Goal: Task Accomplishment & Management: Manage account settings

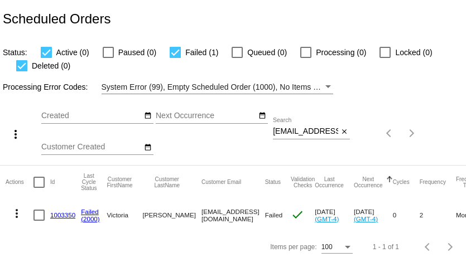
click at [302, 133] on input "autumnlover@charter.net" at bounding box center [305, 131] width 65 height 9
paste input "ekalmes@mail.bradley.edu"
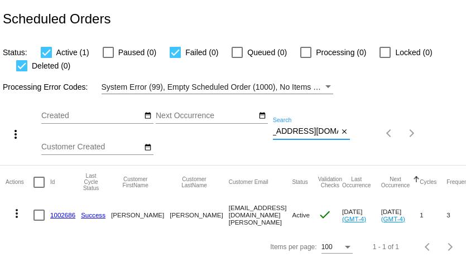
type input "ekalmes@mail.bradley.edu"
click at [63, 215] on link "1002686" at bounding box center [62, 215] width 25 height 7
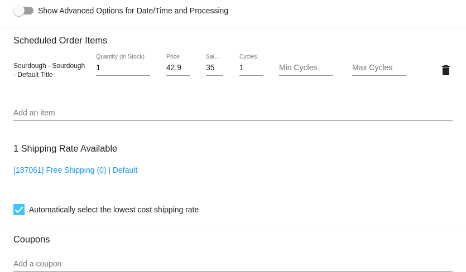
scroll to position [774, 0]
